Goal: Entertainment & Leisure: Consume media (video, audio)

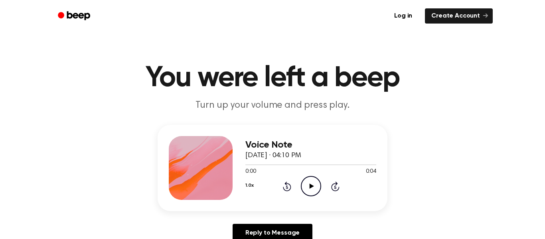
click at [311, 182] on icon "Play Audio" at bounding box center [311, 186] width 20 height 20
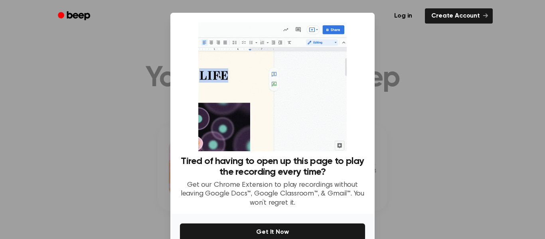
click at [394, 105] on div at bounding box center [272, 119] width 545 height 239
click at [419, 93] on div at bounding box center [272, 119] width 545 height 239
click at [475, 14] on link "Create Account" at bounding box center [459, 15] width 68 height 15
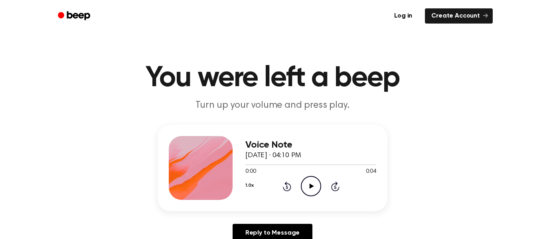
click at [318, 178] on icon "Play Audio" at bounding box center [311, 186] width 20 height 20
click at [318, 177] on icon "Play Audio" at bounding box center [311, 186] width 20 height 20
click at [309, 177] on circle at bounding box center [311, 186] width 20 height 20
click at [310, 178] on icon "Play Audio" at bounding box center [311, 186] width 20 height 20
click at [313, 178] on icon "Play Audio" at bounding box center [311, 186] width 20 height 20
